Goal: Use online tool/utility: Use online tool/utility

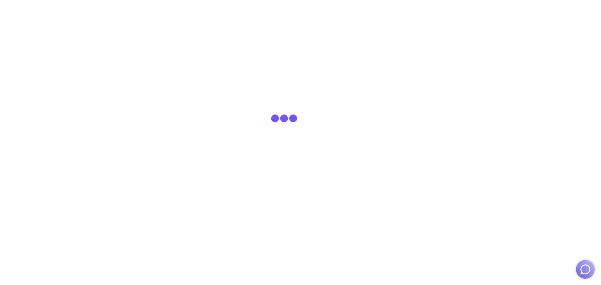
click at [586, 267] on img "button" at bounding box center [586, 270] width 12 height 12
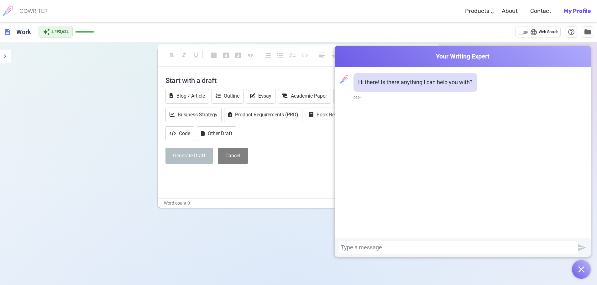
click at [501, 245] on div at bounding box center [459, 248] width 236 height 6
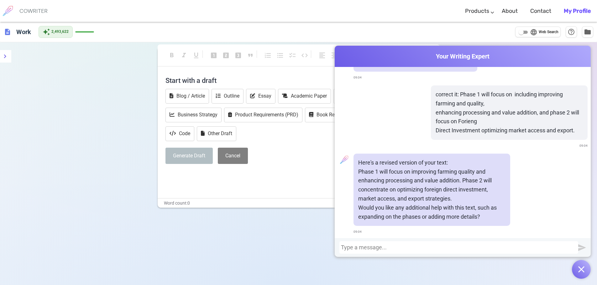
scroll to position [22, 0]
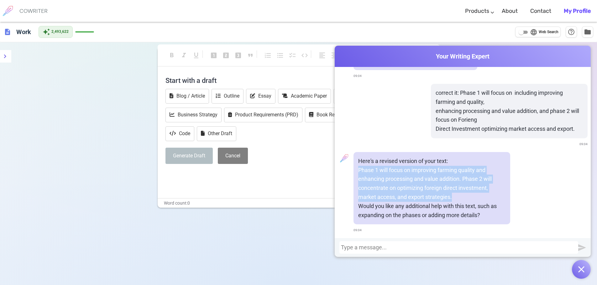
drag, startPoint x: 455, startPoint y: 199, endPoint x: 389, endPoint y: 176, distance: 69.9
click at [353, 170] on div "Here's a revised version of your text: Phase 1 will focus on improving farming …" at bounding box center [431, 188] width 157 height 73
copy p "Phase 1 will focus on improving farming quality and enhancing processing and va…"
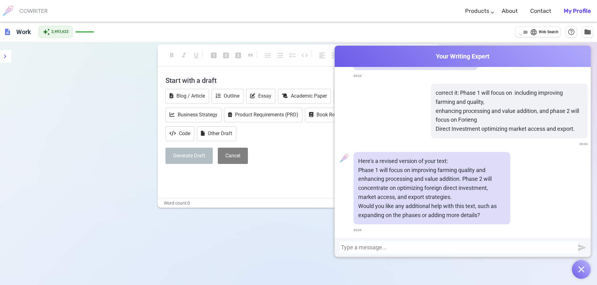
click at [393, 249] on div at bounding box center [459, 248] width 236 height 6
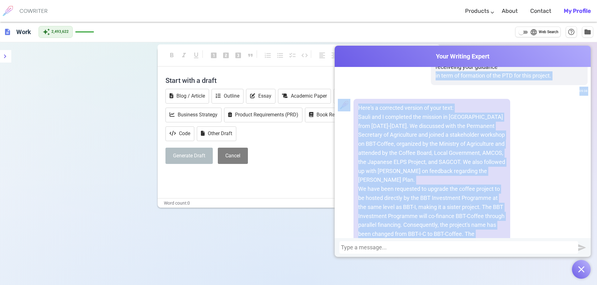
scroll to position [716, 0]
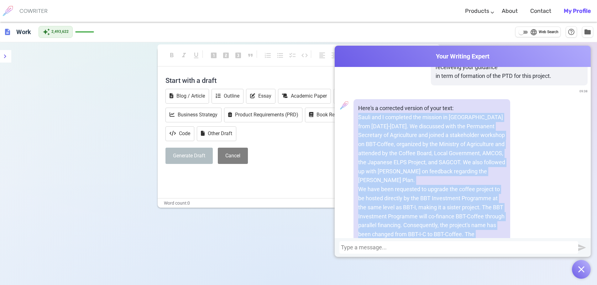
drag, startPoint x: 416, startPoint y: 199, endPoint x: 357, endPoint y: 119, distance: 99.3
click at [357, 119] on div "Here's a corrected version of your text: [PERSON_NAME] and I completed the miss…" at bounding box center [431, 279] width 157 height 361
copy div "Sauli and I completed the mission in [GEOGRAPHIC_DATA] from [DATE]-[DATE]. We d…"
